Goal: Check status: Check status

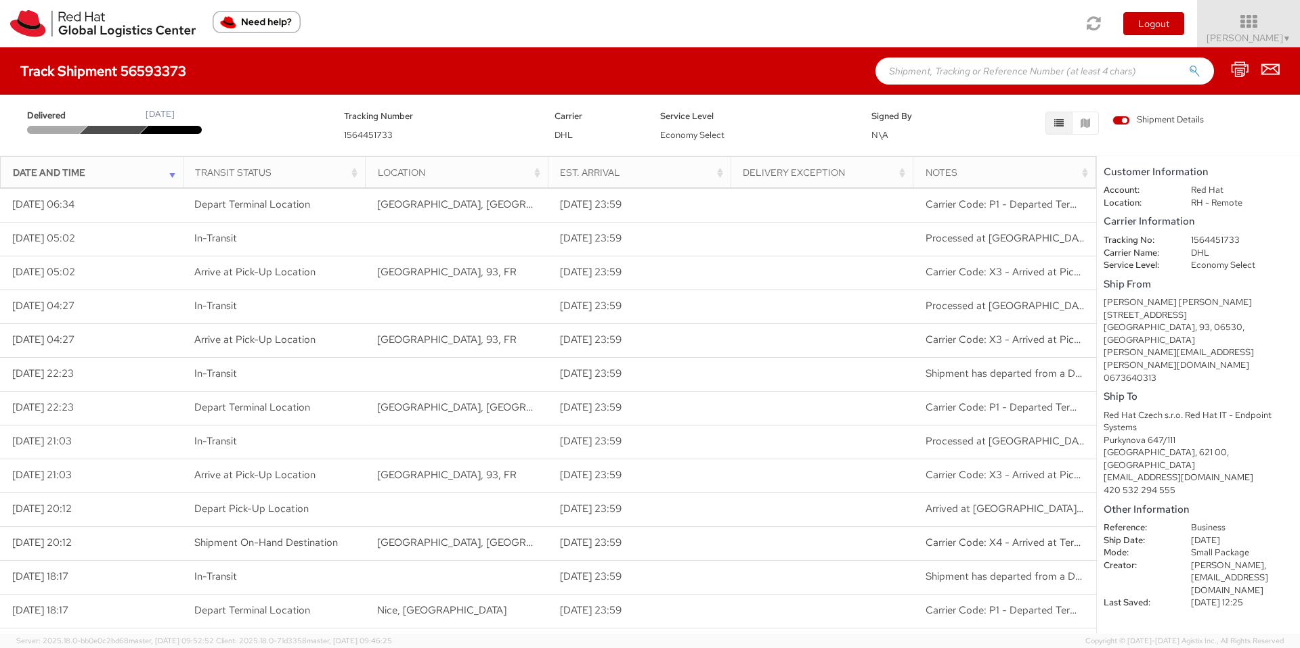
scroll to position [9, 0]
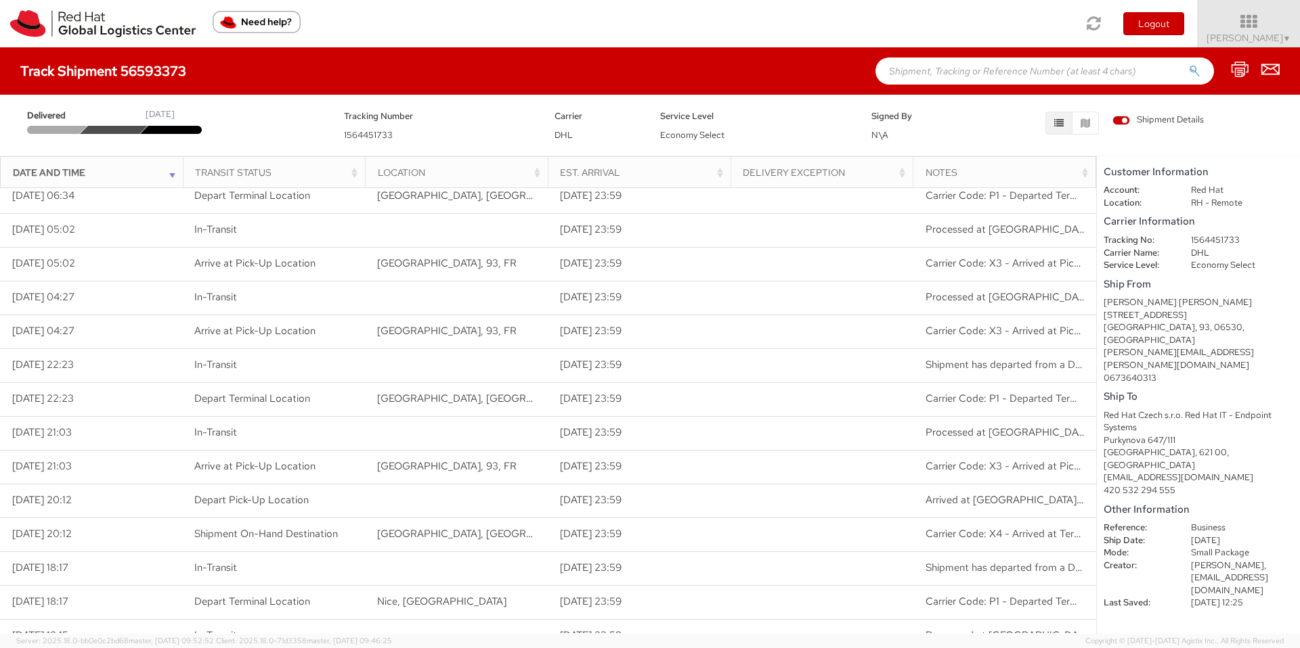
click at [115, 131] on div at bounding box center [114, 130] width 68 height 8
click at [171, 135] on div "Delivered [DATE] Tracking Number 1564451733 Carrier DHL Service Level Economy S…" at bounding box center [649, 122] width 1279 height 41
click at [182, 129] on div at bounding box center [174, 130] width 68 height 8
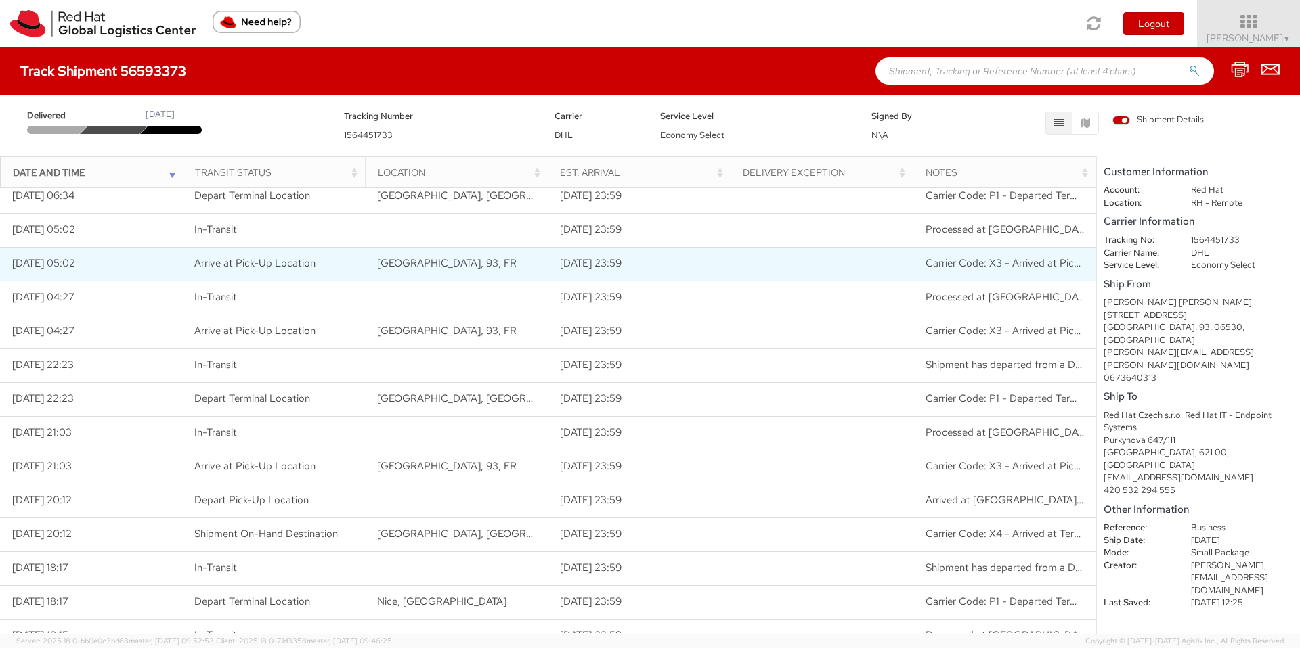
scroll to position [118, 0]
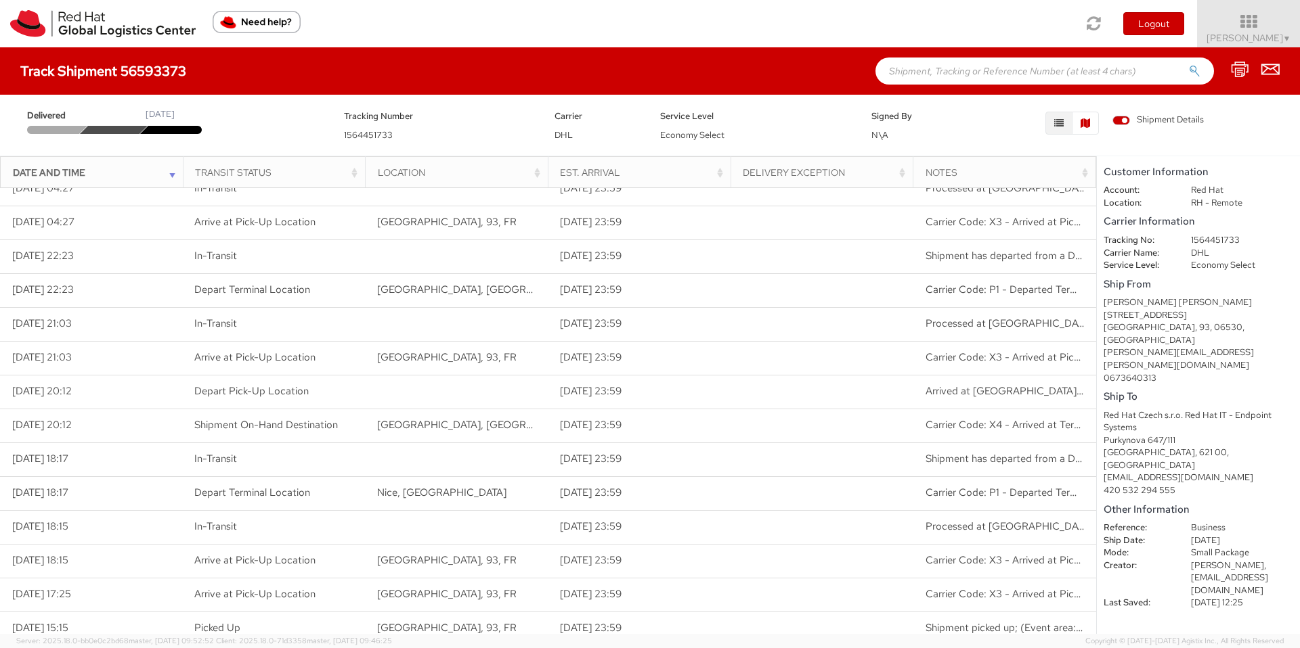
click at [1082, 127] on icon "button" at bounding box center [1084, 122] width 9 height 9
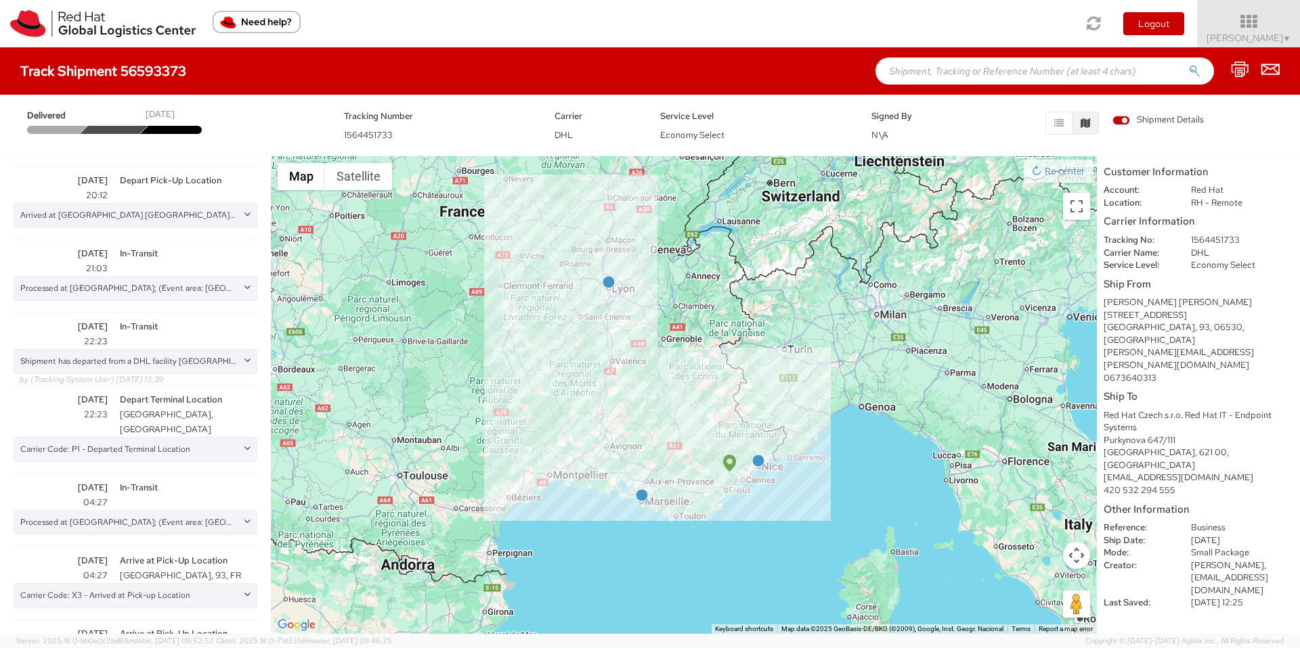
scroll to position [972, 0]
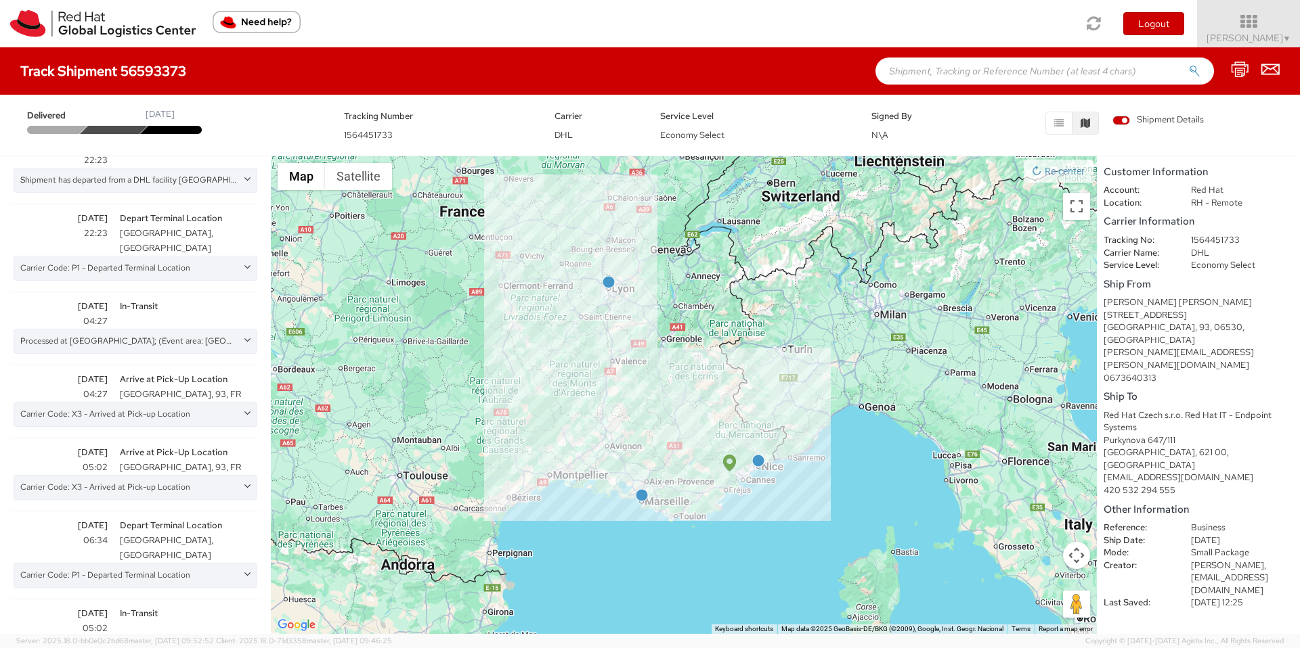
click at [240, 642] on icon at bounding box center [247, 647] width 14 height 11
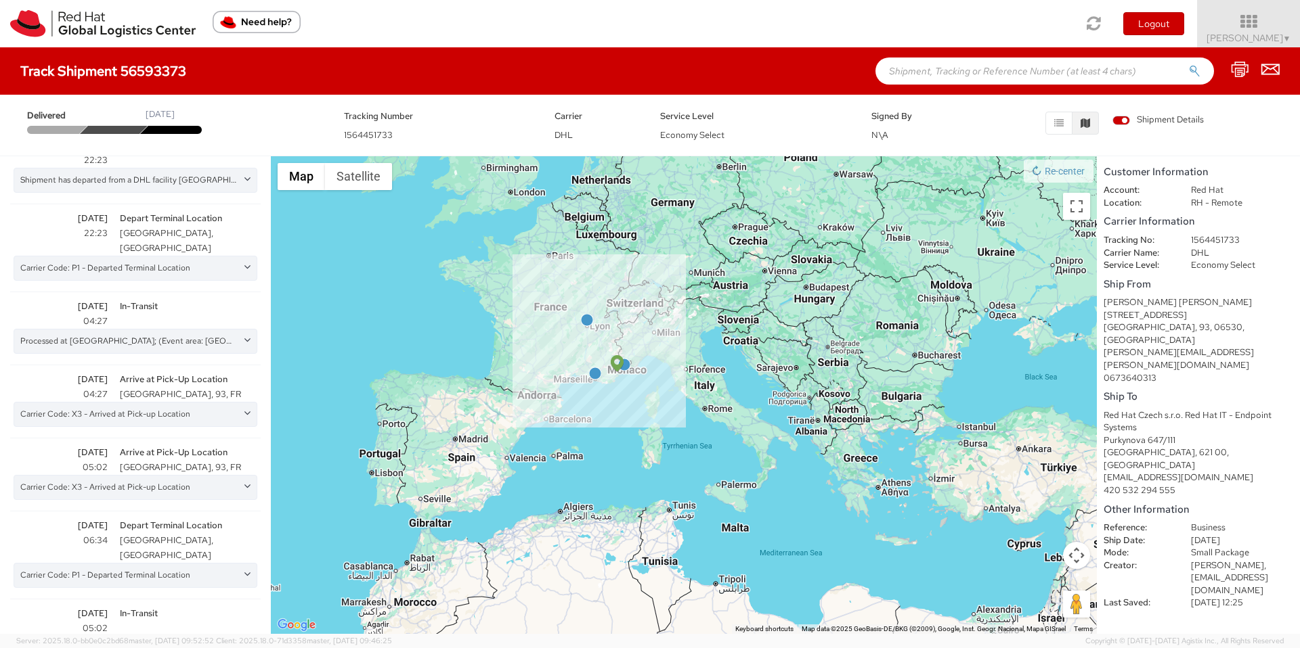
drag, startPoint x: 447, startPoint y: 425, endPoint x: 664, endPoint y: 274, distance: 264.6
click at [664, 274] on div at bounding box center [684, 395] width 826 height 478
click at [143, 636] on div "Processed at [GEOGRAPHIC_DATA]; (Event area: [GEOGRAPHIC_DATA]-[GEOGRAPHIC_DATA…" at bounding box center [136, 654] width 244 height 37
click at [143, 636] on div "Processed at [GEOGRAPHIC_DATA]; (Event area: [GEOGRAPHIC_DATA]-[GEOGRAPHIC_DATA…" at bounding box center [136, 648] width 244 height 25
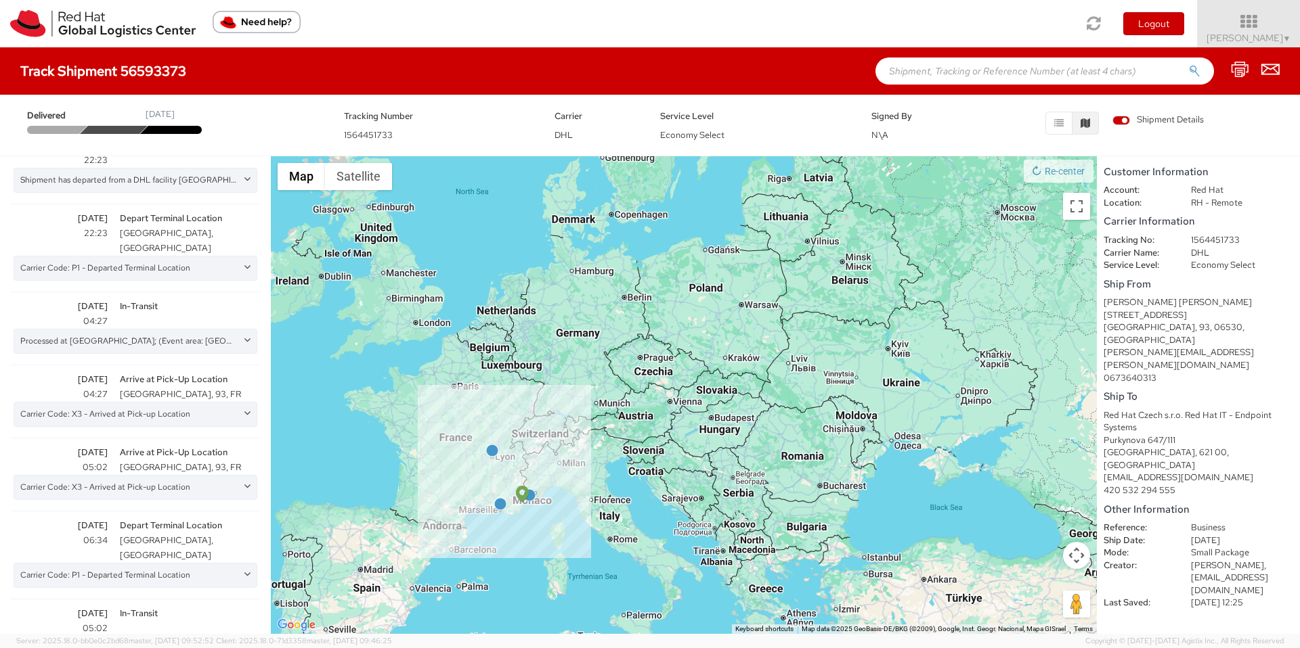
drag, startPoint x: 852, startPoint y: 200, endPoint x: 756, endPoint y: 331, distance: 162.7
click at [756, 331] on div at bounding box center [684, 395] width 826 height 478
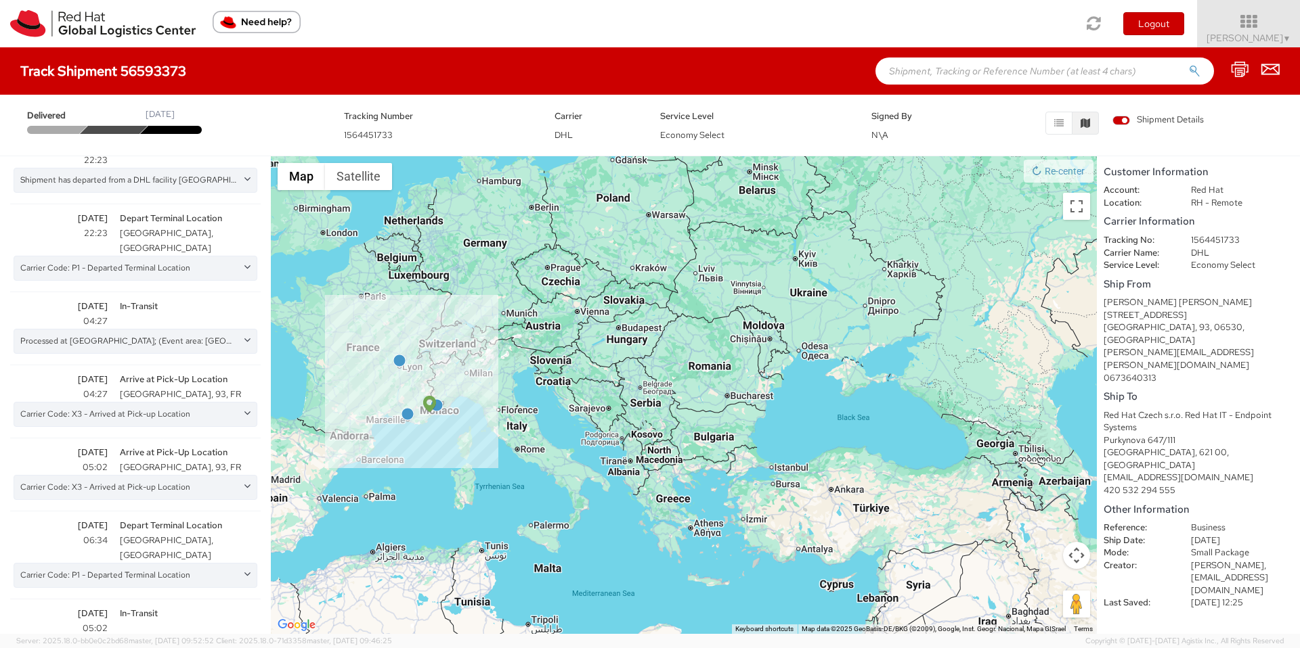
drag, startPoint x: 879, startPoint y: 504, endPoint x: 787, endPoint y: 410, distance: 130.7
click at [787, 410] on div at bounding box center [684, 395] width 826 height 478
